Goal: Participate in discussion: Engage in conversation with other users on a specific topic

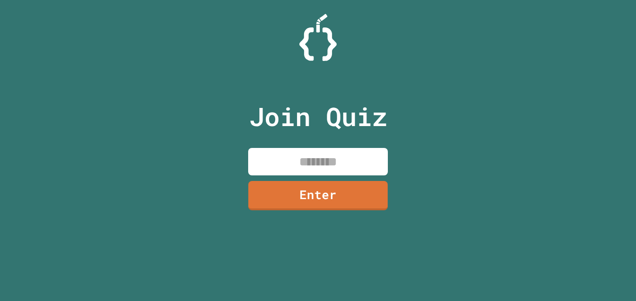
click at [299, 169] on input at bounding box center [318, 161] width 140 height 27
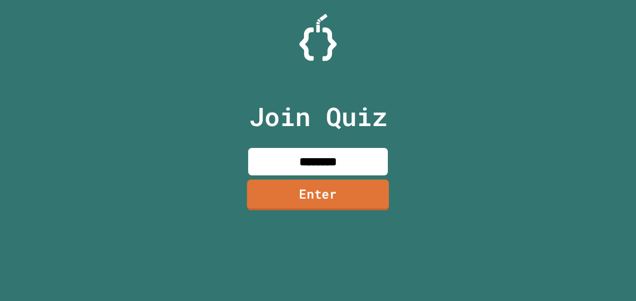
type input "********"
click at [280, 203] on link "Enter" at bounding box center [318, 195] width 142 height 31
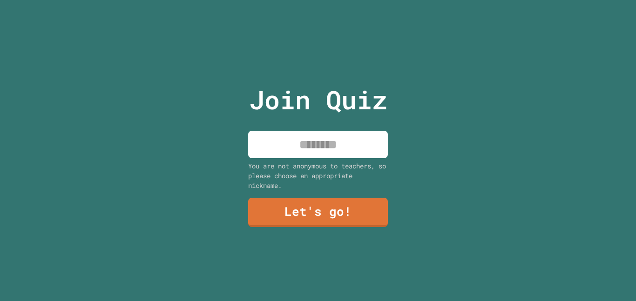
click at [267, 160] on div "Join Quiz You are not anonymous to teachers, so please choose an appropriate ni…" at bounding box center [318, 150] width 157 height 301
click at [268, 152] on input at bounding box center [318, 144] width 140 height 27
type input "********"
click at [274, 228] on div "Join Quiz ******** You are not anonymous to teachers, so please choose an appro…" at bounding box center [318, 150] width 157 height 301
click at [268, 222] on link "Let's go!" at bounding box center [317, 211] width 139 height 31
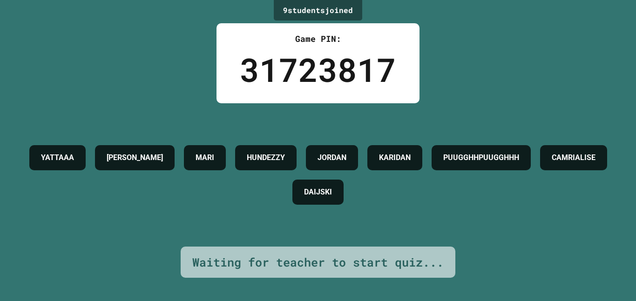
click at [285, 162] on h4 "HUNDEZZY" at bounding box center [266, 157] width 38 height 11
click at [296, 169] on div "HUNDEZZY" at bounding box center [265, 157] width 61 height 25
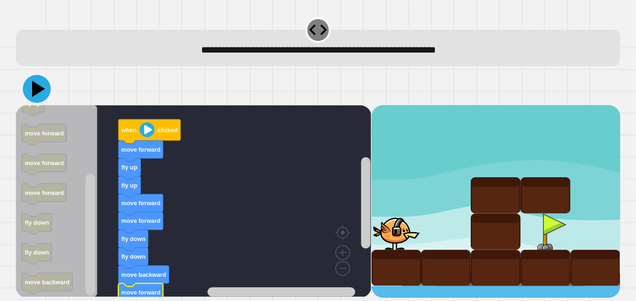
click at [43, 86] on icon at bounding box center [37, 89] width 28 height 28
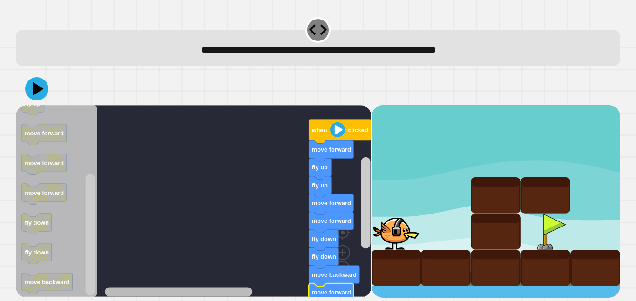
click at [152, 289] on g "Blockly Workspace" at bounding box center [236, 292] width 262 height 12
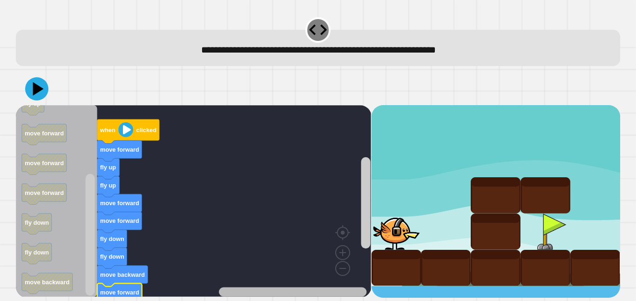
click at [331, 291] on g "Blockly Workspace" at bounding box center [236, 292] width 262 height 12
click at [275, 264] on rect "Blockly Workspace" at bounding box center [193, 201] width 355 height 192
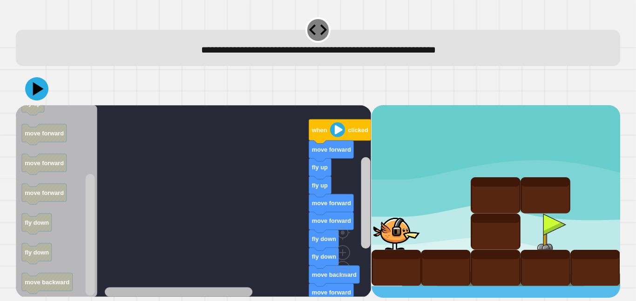
click at [128, 286] on rect "Blockly Workspace" at bounding box center [236, 292] width 262 height 12
click at [321, 293] on g "Blockly Workspace" at bounding box center [236, 292] width 262 height 12
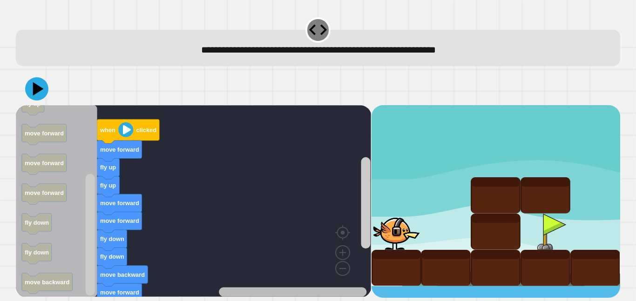
click at [131, 296] on g "Blockly Workspace" at bounding box center [236, 292] width 262 height 12
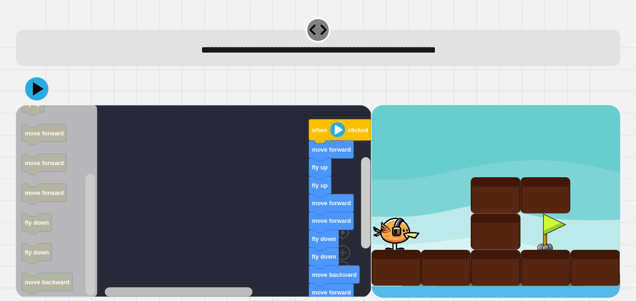
click at [131, 296] on rect "Blockly Workspace" at bounding box center [179, 292] width 148 height 9
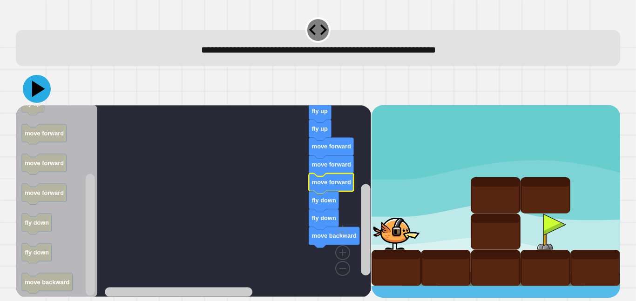
click at [40, 93] on icon at bounding box center [37, 89] width 28 height 28
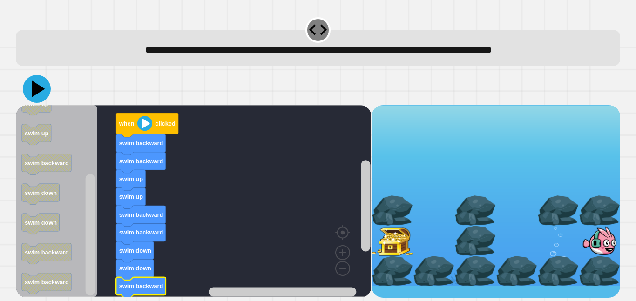
click at [33, 96] on icon at bounding box center [38, 89] width 13 height 16
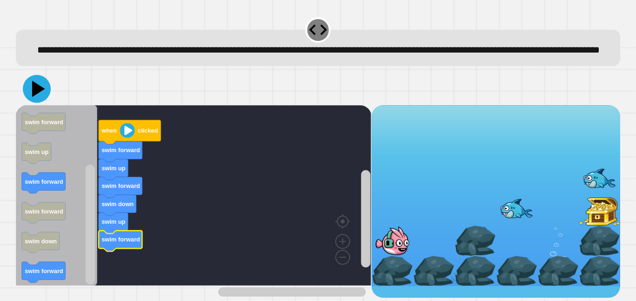
click at [39, 97] on icon at bounding box center [38, 89] width 13 height 16
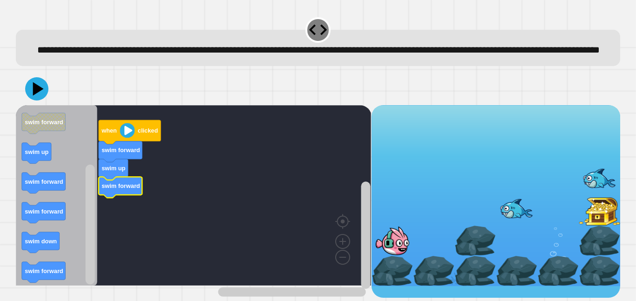
click at [130, 198] on icon "Blockly Workspace" at bounding box center [121, 187] width 44 height 21
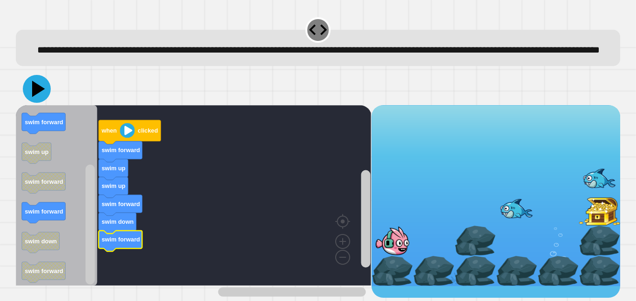
click at [31, 103] on icon at bounding box center [37, 89] width 28 height 28
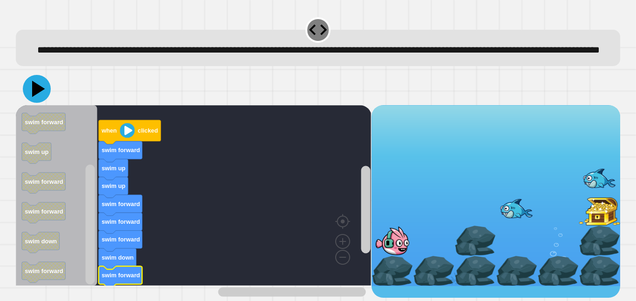
click at [39, 97] on icon at bounding box center [38, 89] width 13 height 16
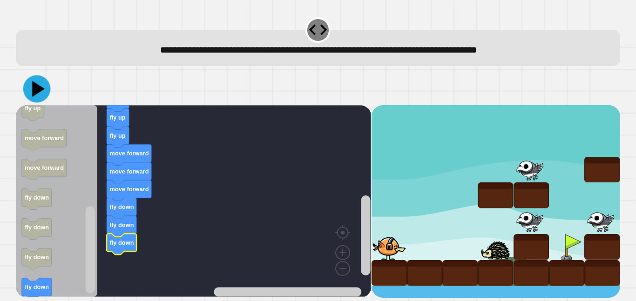
click at [36, 90] on icon at bounding box center [38, 89] width 13 height 16
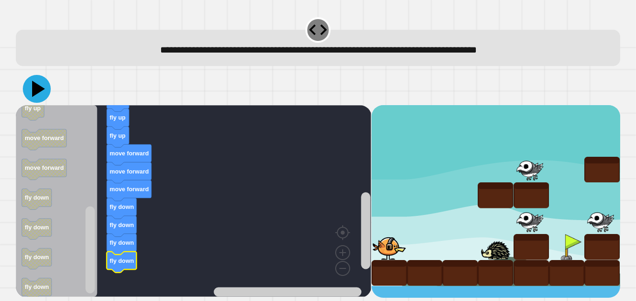
click at [38, 90] on icon at bounding box center [38, 89] width 13 height 16
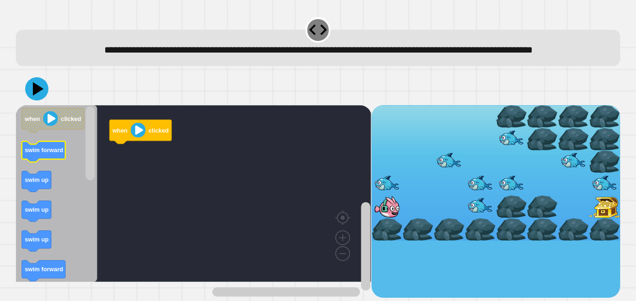
click at [39, 162] on rect "Blockly Workspace" at bounding box center [44, 151] width 44 height 21
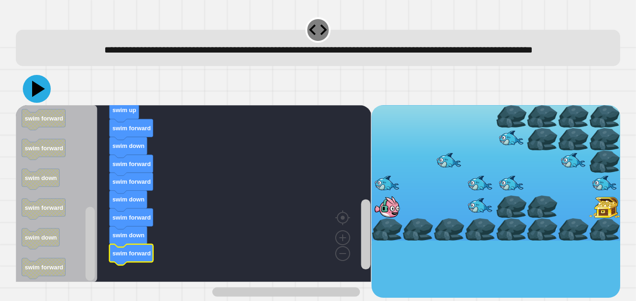
click at [34, 96] on icon at bounding box center [37, 89] width 28 height 28
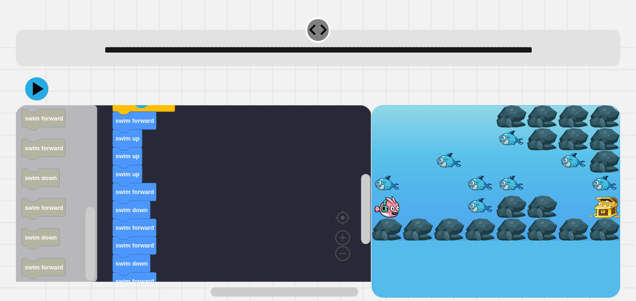
click at [137, 214] on text "swim down" at bounding box center [132, 210] width 32 height 7
click at [129, 222] on icon "Blockly Workspace" at bounding box center [132, 211] width 38 height 21
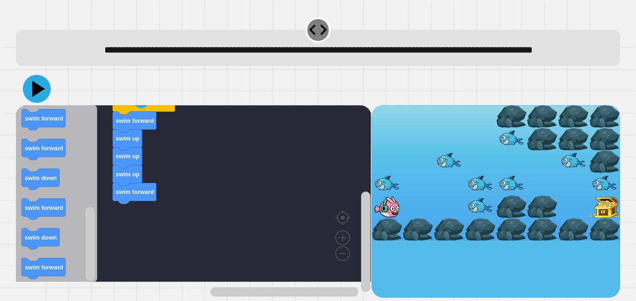
click at [41, 100] on icon at bounding box center [37, 89] width 28 height 28
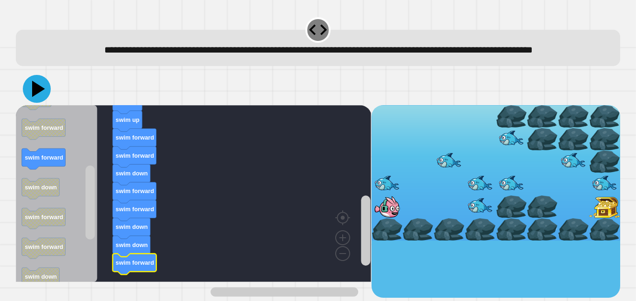
click at [41, 101] on icon at bounding box center [37, 89] width 28 height 28
click at [139, 256] on icon "Blockly Workspace" at bounding box center [132, 246] width 38 height 21
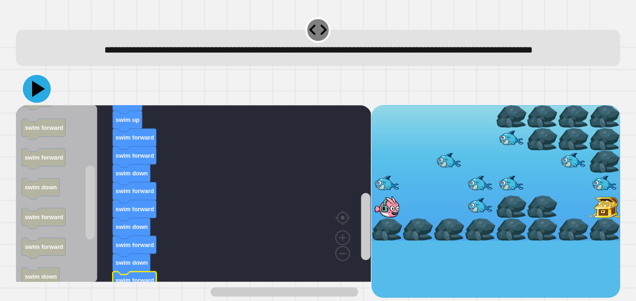
click at [35, 103] on icon at bounding box center [37, 89] width 28 height 28
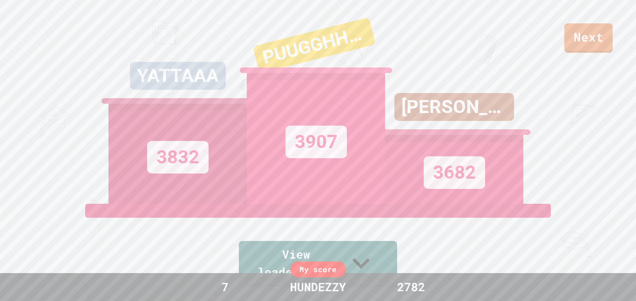
click at [595, 30] on link "Next" at bounding box center [588, 37] width 48 height 29
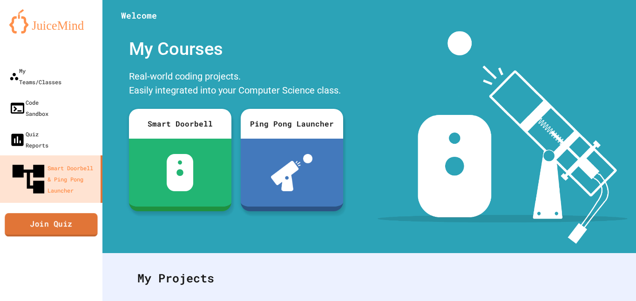
click at [74, 213] on link "Join Quiz" at bounding box center [51, 224] width 93 height 23
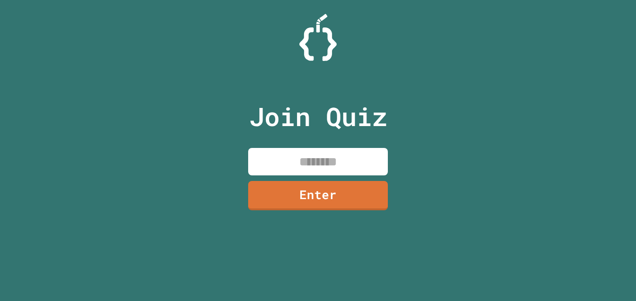
click at [301, 168] on input at bounding box center [318, 161] width 140 height 27
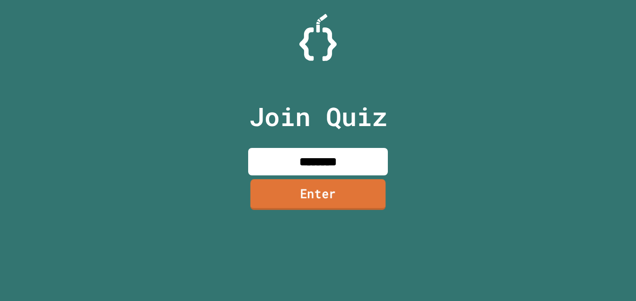
type input "********"
click at [334, 207] on link "Enter" at bounding box center [317, 194] width 135 height 31
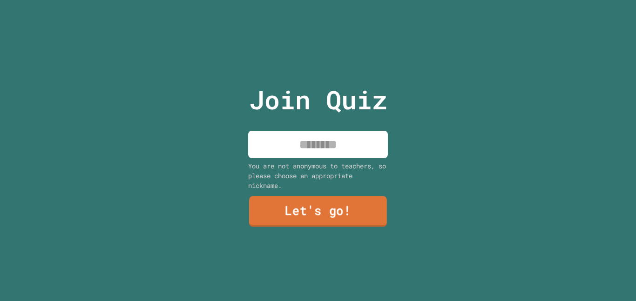
click at [352, 140] on input at bounding box center [318, 144] width 140 height 27
type input "********"
click at [328, 220] on link "Let's go!" at bounding box center [318, 211] width 138 height 31
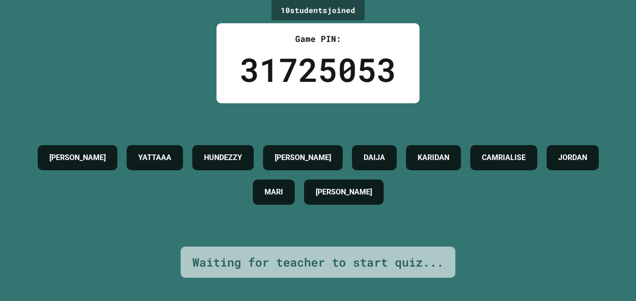
click at [384, 181] on div "[PERSON_NAME]" at bounding box center [344, 192] width 80 height 25
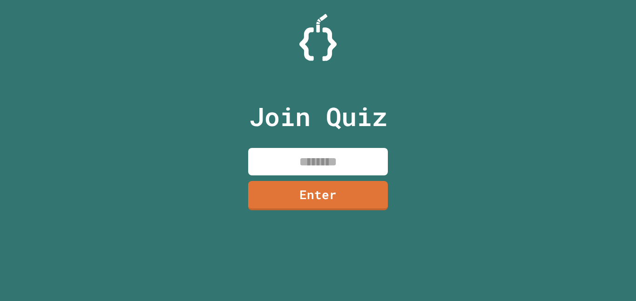
click at [275, 151] on input at bounding box center [318, 161] width 140 height 27
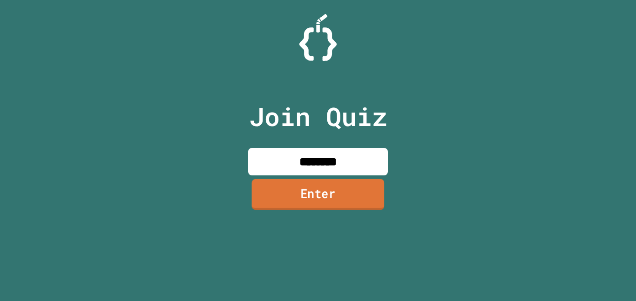
type input "********"
click at [306, 189] on link "Enter" at bounding box center [317, 194] width 135 height 31
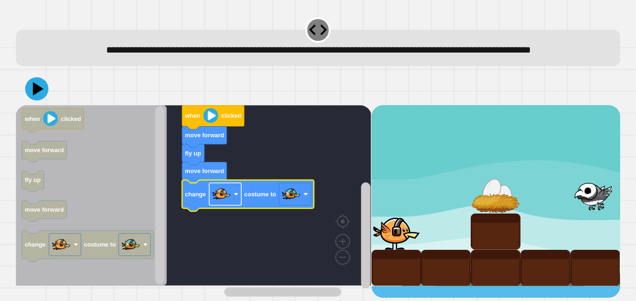
click at [230, 203] on image "Blockly Workspace" at bounding box center [221, 194] width 19 height 19
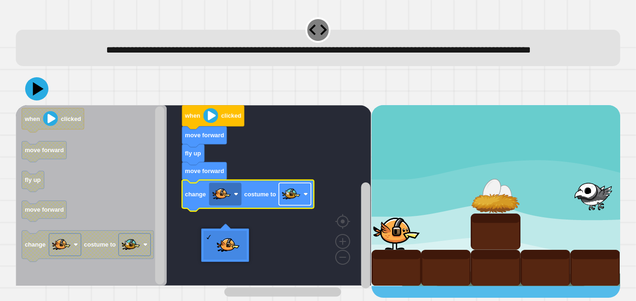
click at [290, 203] on image "Blockly Workspace" at bounding box center [291, 194] width 19 height 19
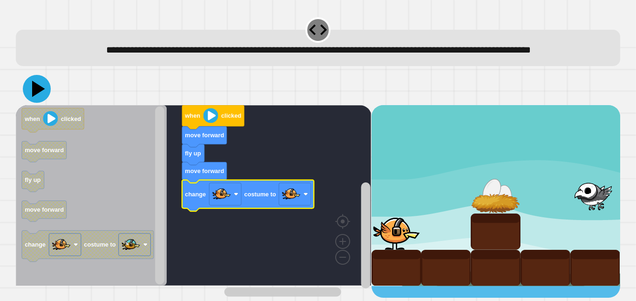
click at [36, 99] on icon at bounding box center [37, 89] width 28 height 28
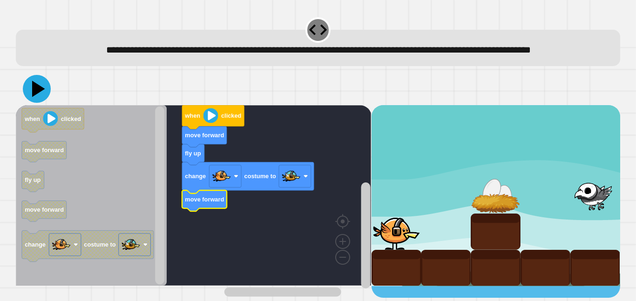
click at [36, 103] on icon at bounding box center [37, 89] width 28 height 28
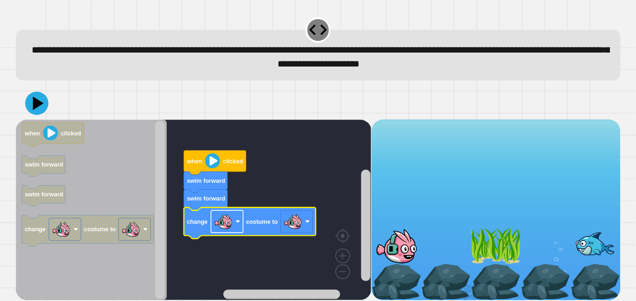
click at [233, 225] on rect "Blockly Workspace" at bounding box center [227, 221] width 32 height 22
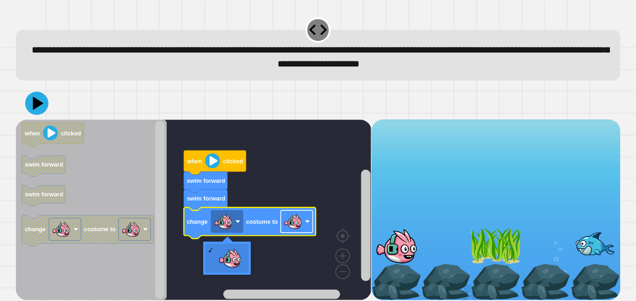
click at [303, 228] on rect "Blockly Workspace" at bounding box center [297, 221] width 32 height 22
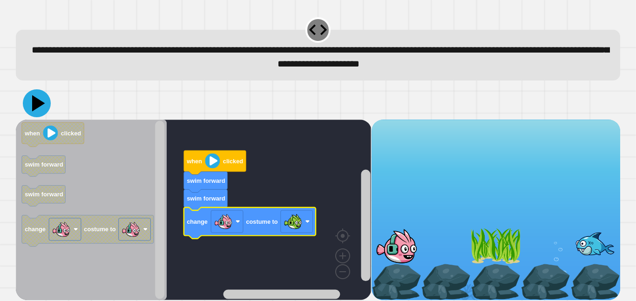
click at [33, 109] on icon at bounding box center [37, 103] width 28 height 28
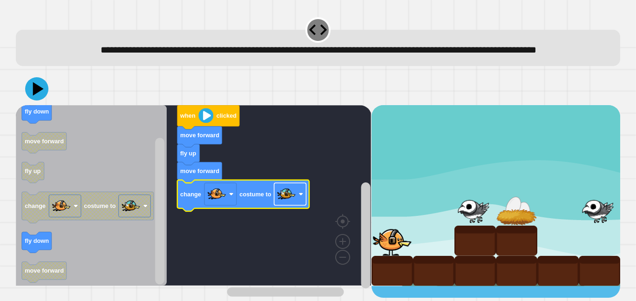
click at [295, 203] on image "Blockly Workspace" at bounding box center [286, 194] width 19 height 19
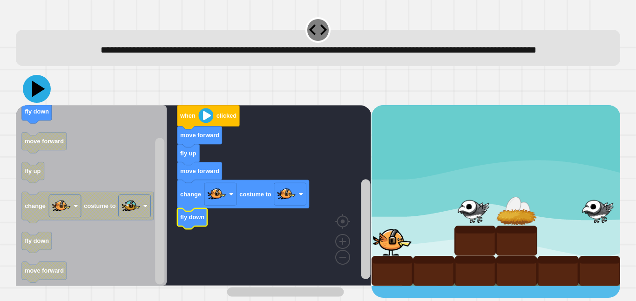
click at [39, 101] on icon at bounding box center [37, 89] width 28 height 28
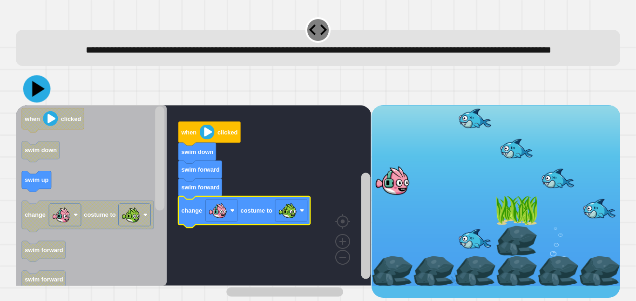
click at [43, 103] on icon at bounding box center [36, 88] width 27 height 27
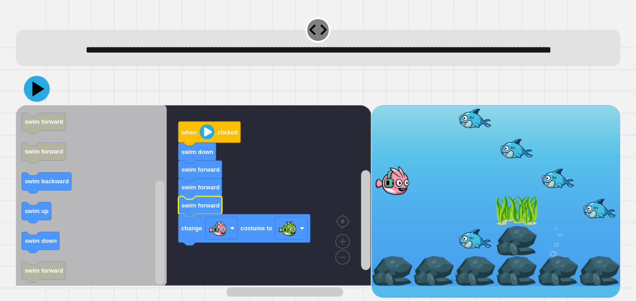
click at [39, 99] on icon at bounding box center [37, 89] width 26 height 26
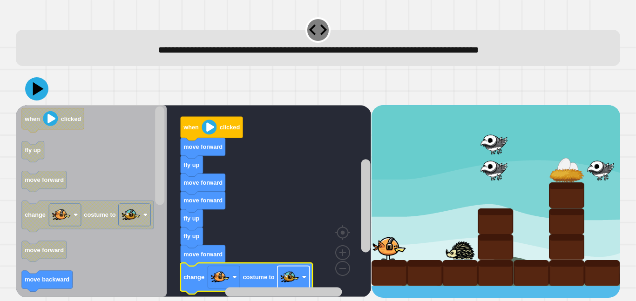
click at [293, 277] on image "Blockly Workspace" at bounding box center [289, 277] width 19 height 19
click at [43, 97] on icon at bounding box center [37, 89] width 26 height 26
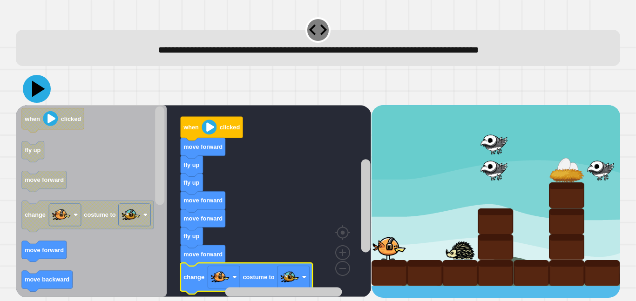
click at [41, 85] on icon at bounding box center [37, 89] width 28 height 28
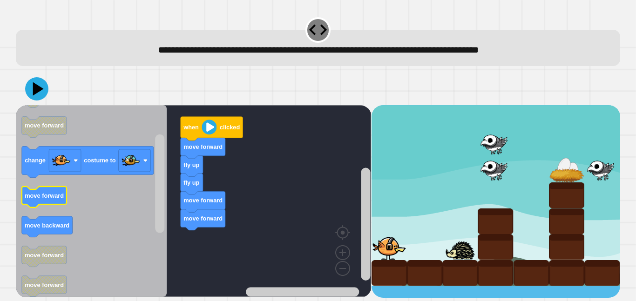
click at [44, 207] on rect "Blockly Workspace" at bounding box center [44, 197] width 45 height 21
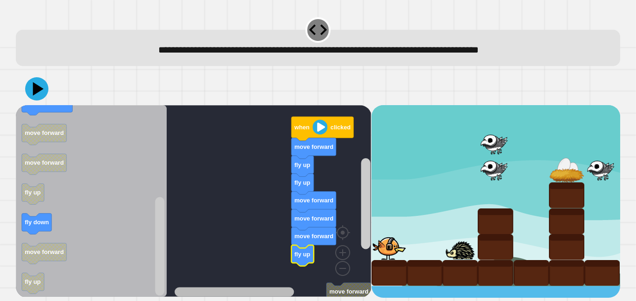
click at [226, 291] on g "Blockly Workspace" at bounding box center [271, 292] width 192 height 12
click at [305, 281] on rect "Blockly Workspace" at bounding box center [193, 201] width 355 height 192
click at [337, 293] on g "Blockly Workspace" at bounding box center [271, 292] width 192 height 12
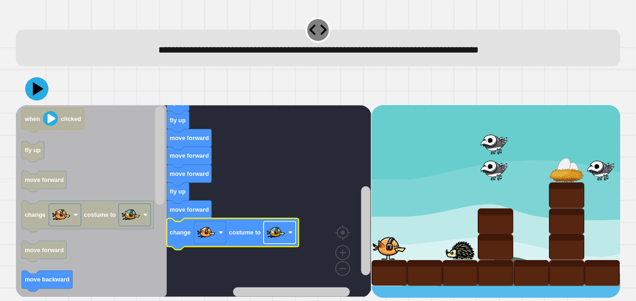
click at [270, 234] on image "Blockly Workspace" at bounding box center [276, 232] width 19 height 19
click at [34, 89] on icon at bounding box center [39, 88] width 12 height 14
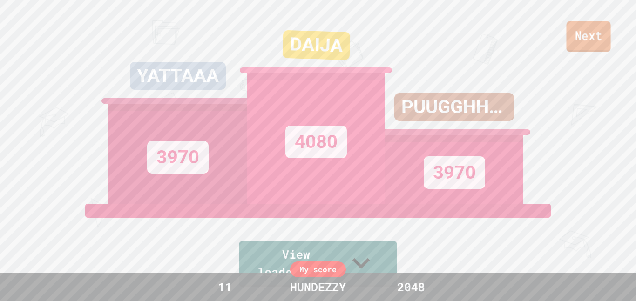
click at [572, 30] on link "Next" at bounding box center [588, 36] width 44 height 31
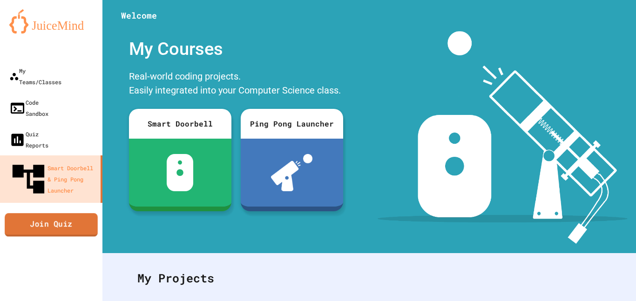
click at [53, 213] on link "Join Quiz" at bounding box center [51, 224] width 93 height 23
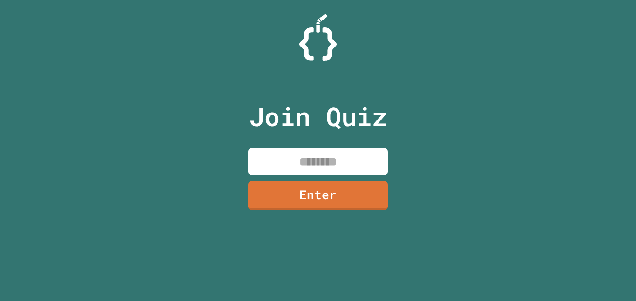
click at [281, 157] on input at bounding box center [318, 161] width 140 height 27
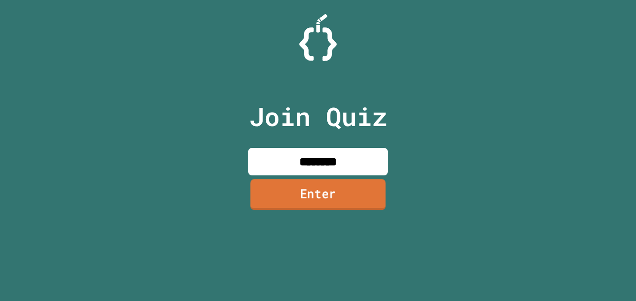
type input "********"
click at [349, 201] on link "Enter" at bounding box center [317, 194] width 135 height 31
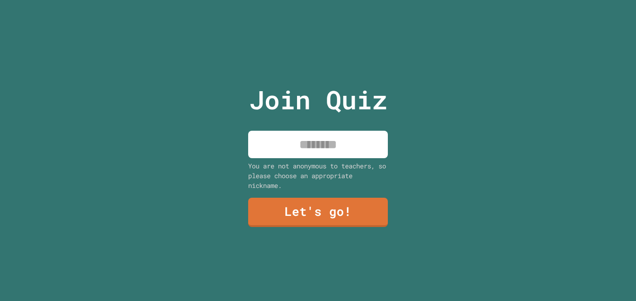
click at [335, 155] on input at bounding box center [318, 144] width 140 height 27
type input "******"
click at [358, 200] on link "Let's go!" at bounding box center [318, 212] width 141 height 30
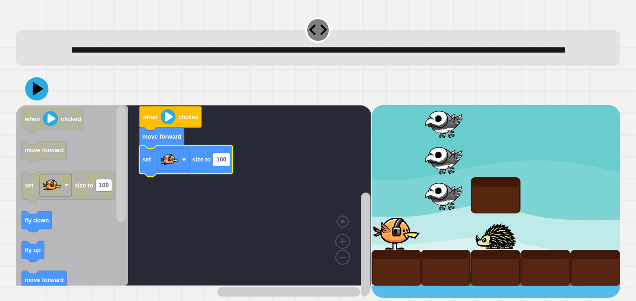
click at [226, 166] on rect "Blockly Workspace" at bounding box center [222, 160] width 16 height 12
type input "*"
type input "***"
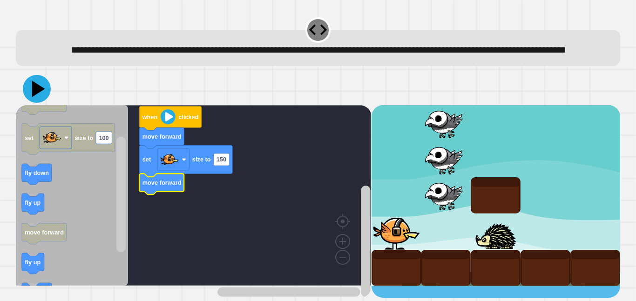
click at [32, 103] on icon at bounding box center [37, 89] width 28 height 28
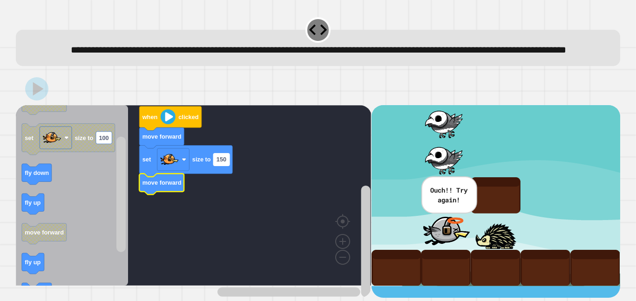
click at [222, 163] on text "150" at bounding box center [221, 159] width 10 height 7
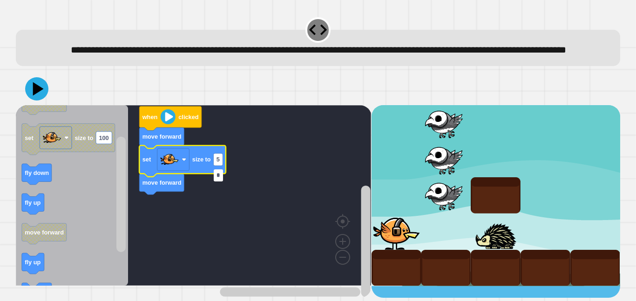
type input "*"
click at [46, 105] on div at bounding box center [318, 89] width 604 height 33
click at [41, 102] on icon at bounding box center [36, 88] width 27 height 27
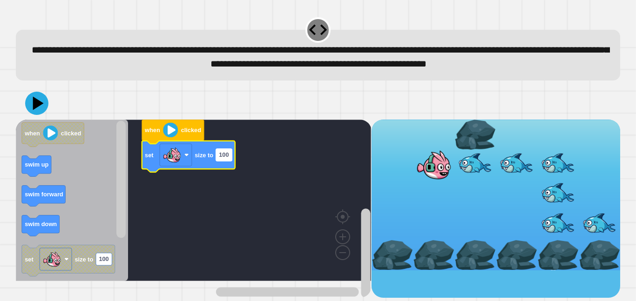
click at [225, 158] on text "100" at bounding box center [224, 154] width 10 height 7
type input "***"
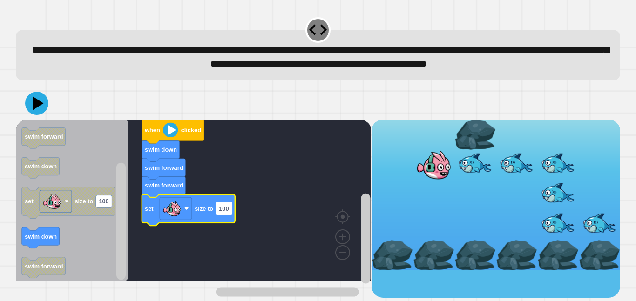
click at [222, 212] on text "100" at bounding box center [224, 208] width 10 height 7
click at [222, 225] on input "***" at bounding box center [224, 225] width 16 height 12
type input "***"
click at [32, 117] on icon at bounding box center [37, 103] width 28 height 28
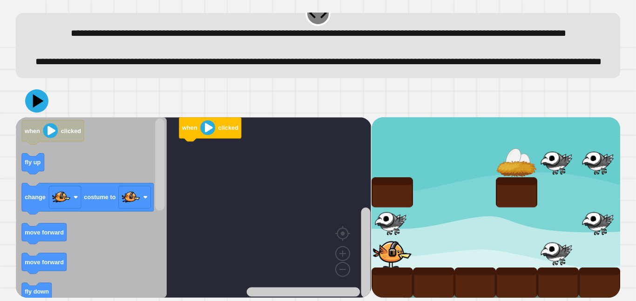
scroll to position [49, 0]
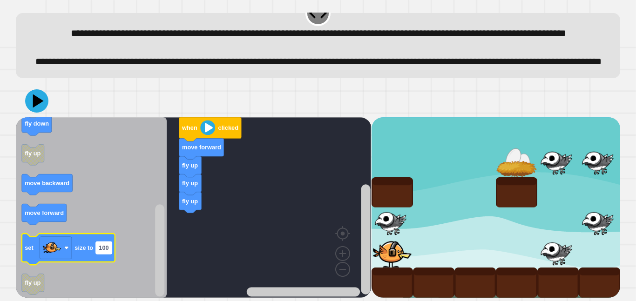
click at [107, 249] on text "100" at bounding box center [104, 247] width 10 height 7
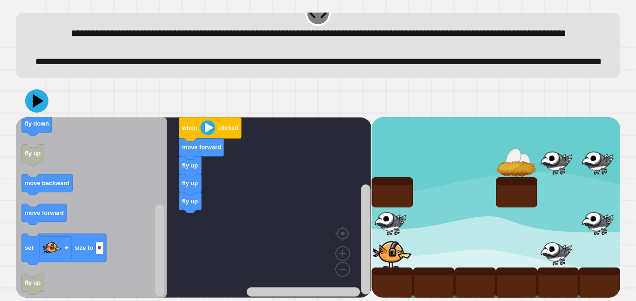
type input "**"
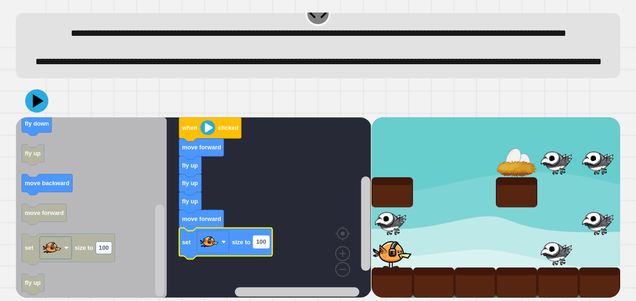
click at [262, 242] on text "100" at bounding box center [261, 241] width 10 height 7
click at [262, 242] on input "***" at bounding box center [261, 242] width 16 height 12
type input "**"
click at [40, 96] on icon at bounding box center [37, 101] width 28 height 28
click at [258, 240] on input "**" at bounding box center [259, 242] width 13 height 12
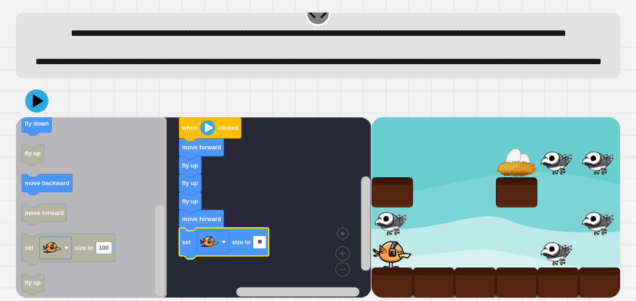
click at [258, 240] on input "**" at bounding box center [259, 242] width 13 height 12
type input "**"
click at [208, 217] on text "move forward" at bounding box center [201, 219] width 39 height 7
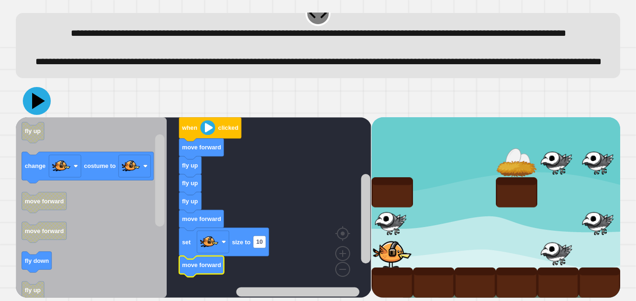
click at [34, 101] on icon at bounding box center [38, 101] width 13 height 16
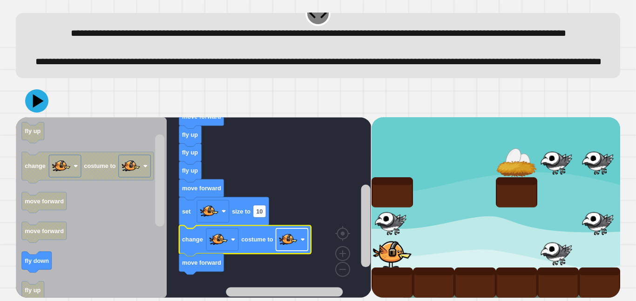
click at [289, 242] on image "Blockly Workspace" at bounding box center [288, 239] width 19 height 19
click at [273, 272] on rect "Blockly Workspace" at bounding box center [193, 207] width 355 height 181
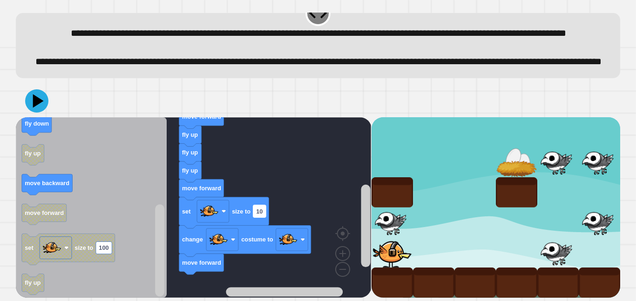
click at [261, 208] on text "10" at bounding box center [259, 211] width 7 height 7
click at [261, 208] on input "**" at bounding box center [259, 211] width 13 height 12
type input "*"
click at [35, 97] on icon at bounding box center [38, 101] width 11 height 14
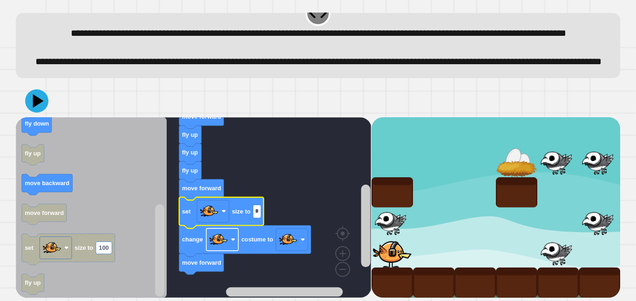
click at [218, 229] on rect "Blockly Workspace" at bounding box center [222, 240] width 32 height 22
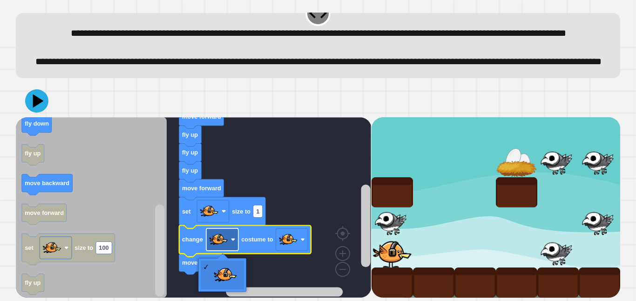
click at [218, 233] on image "Blockly Workspace" at bounding box center [218, 239] width 19 height 19
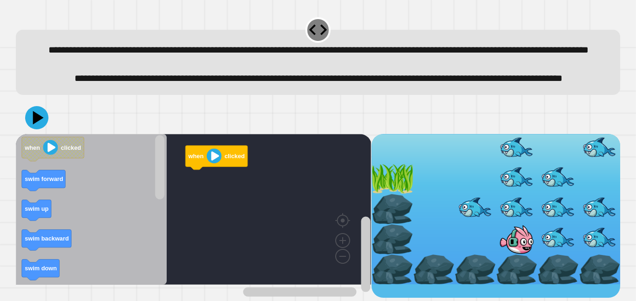
scroll to position [19, 0]
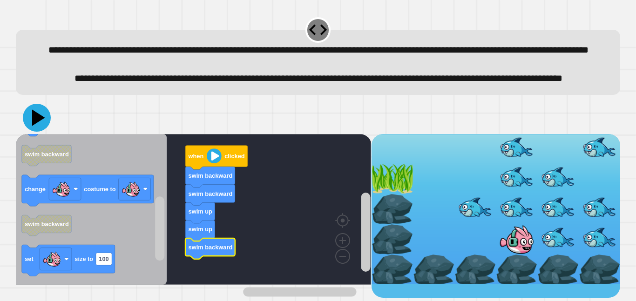
click at [27, 132] on icon at bounding box center [37, 118] width 28 height 28
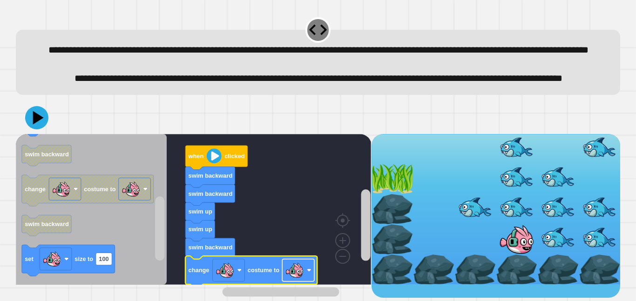
click at [303, 279] on image "Blockly Workspace" at bounding box center [294, 270] width 19 height 19
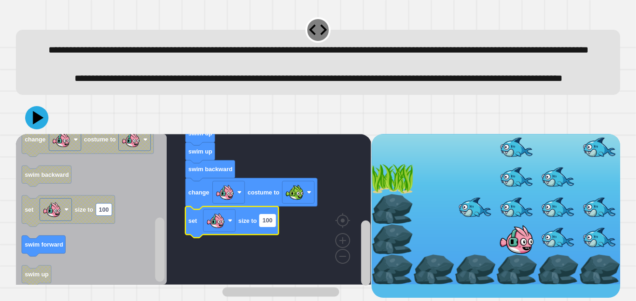
click at [268, 224] on text "100" at bounding box center [268, 220] width 10 height 7
type input "**"
click at [36, 125] on icon at bounding box center [38, 118] width 11 height 14
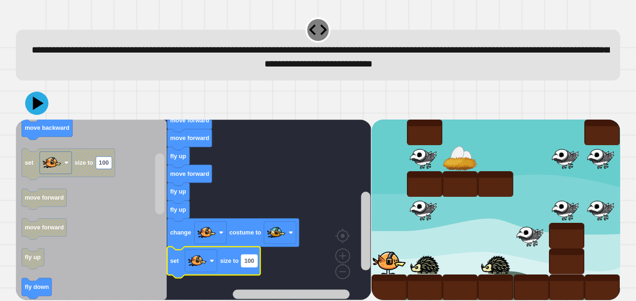
click at [250, 263] on text "100" at bounding box center [249, 260] width 10 height 7
click at [250, 263] on input "***" at bounding box center [249, 262] width 16 height 12
type input "**"
click at [270, 234] on image "Blockly Workspace" at bounding box center [276, 232] width 19 height 19
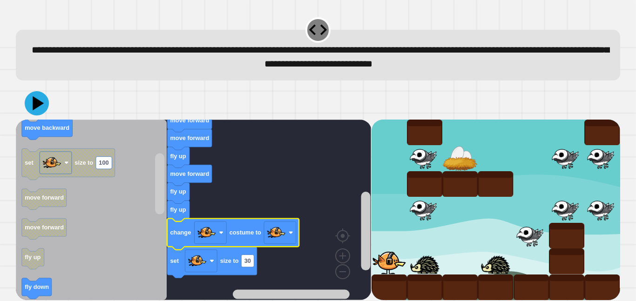
click at [39, 100] on icon at bounding box center [37, 103] width 24 height 24
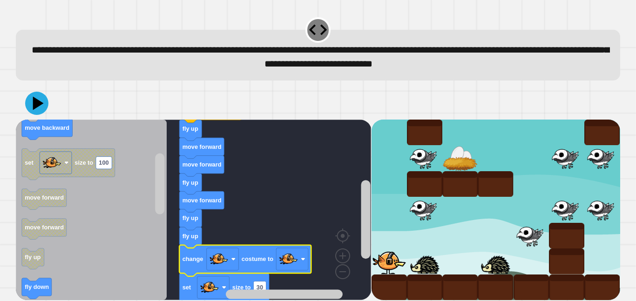
click at [264, 108] on div at bounding box center [318, 103] width 604 height 33
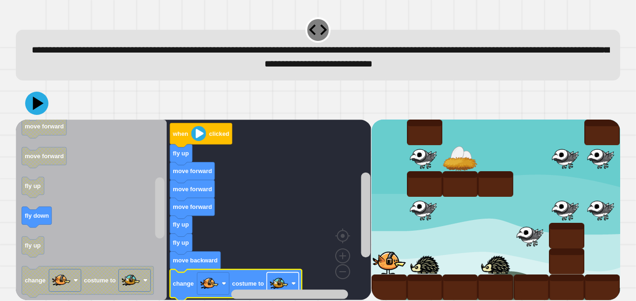
click at [273, 282] on image "Blockly Workspace" at bounding box center [278, 283] width 19 height 19
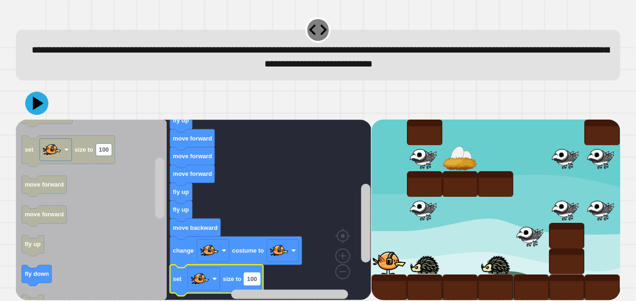
click at [251, 277] on text "100" at bounding box center [252, 279] width 10 height 7
type input "**"
click at [34, 116] on button at bounding box center [37, 103] width 28 height 28
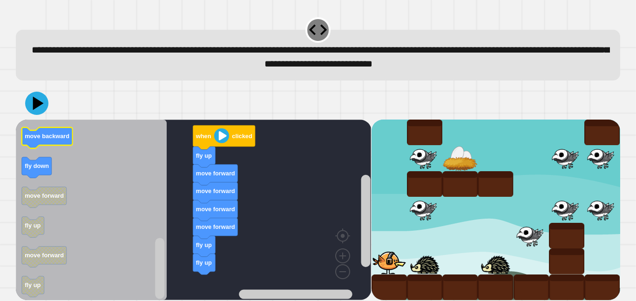
click at [45, 148] on rect "Blockly Workspace" at bounding box center [47, 138] width 51 height 21
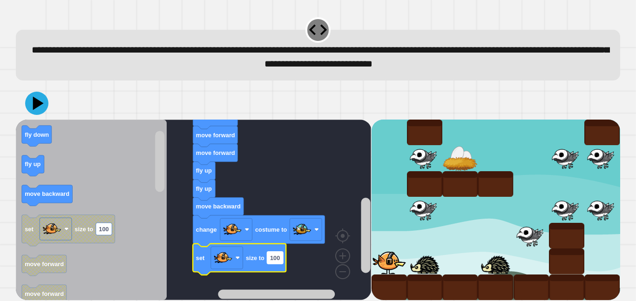
click at [276, 261] on text "100" at bounding box center [275, 257] width 10 height 7
click at [276, 261] on input "***" at bounding box center [275, 259] width 16 height 12
type input "**"
click at [35, 109] on icon at bounding box center [38, 103] width 13 height 16
click at [305, 226] on image "Blockly Workspace" at bounding box center [302, 229] width 19 height 19
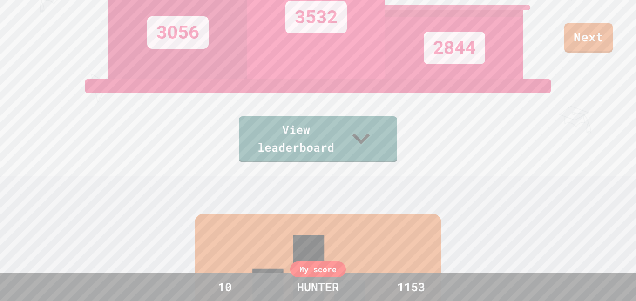
scroll to position [123, 0]
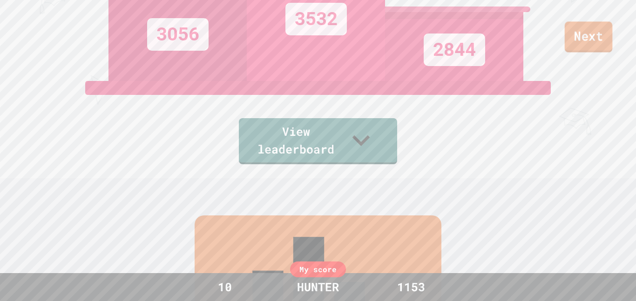
click at [606, 42] on link "Next" at bounding box center [589, 36] width 48 height 31
